Goal: Task Accomplishment & Management: Use online tool/utility

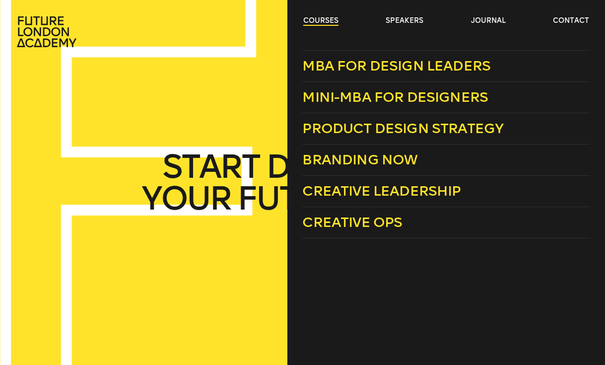
click at [334, 21] on link "courses" at bounding box center [320, 21] width 35 height 10
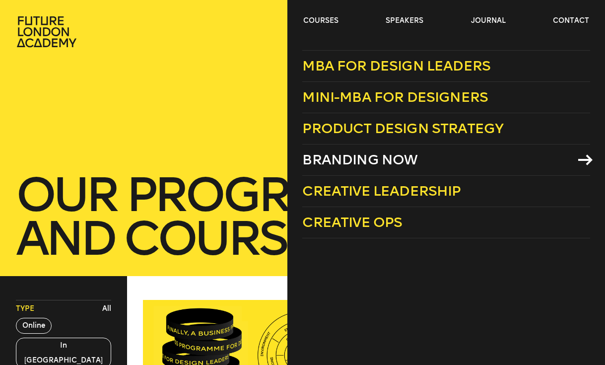
click at [374, 157] on span "Branding Now" at bounding box center [359, 159] width 115 height 16
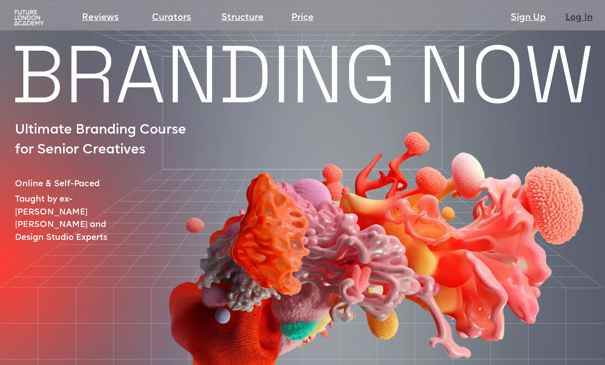
click at [574, 16] on link "Log In" at bounding box center [578, 18] width 27 height 14
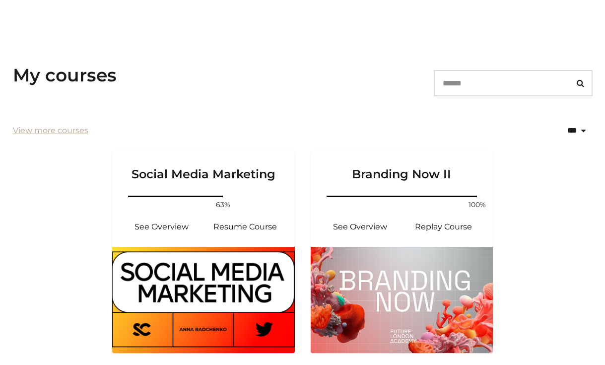
scroll to position [128, 0]
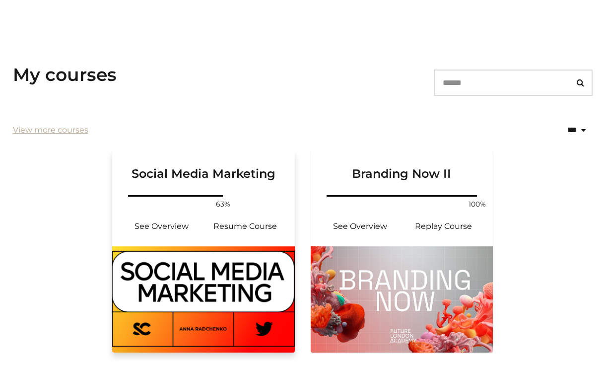
click at [243, 208] on div "Your progress: 63% See Overview Resume Course" at bounding box center [203, 219] width 183 height 53
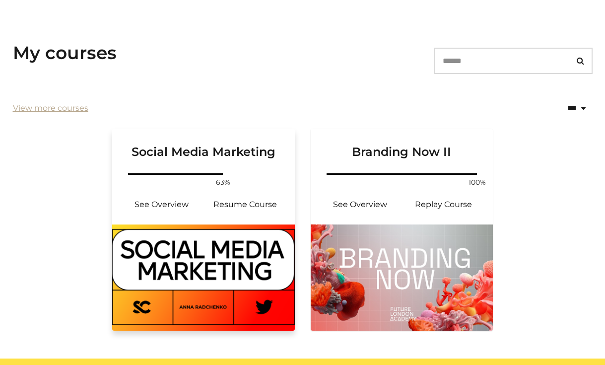
scroll to position [151, 0]
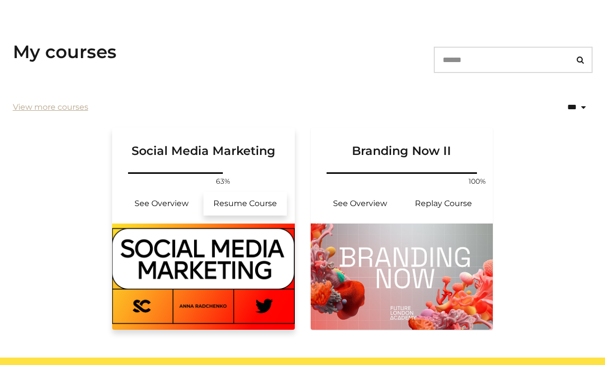
click at [238, 203] on link "Resume Course" at bounding box center [244, 204] width 83 height 24
